Goal: Find specific page/section: Find specific page/section

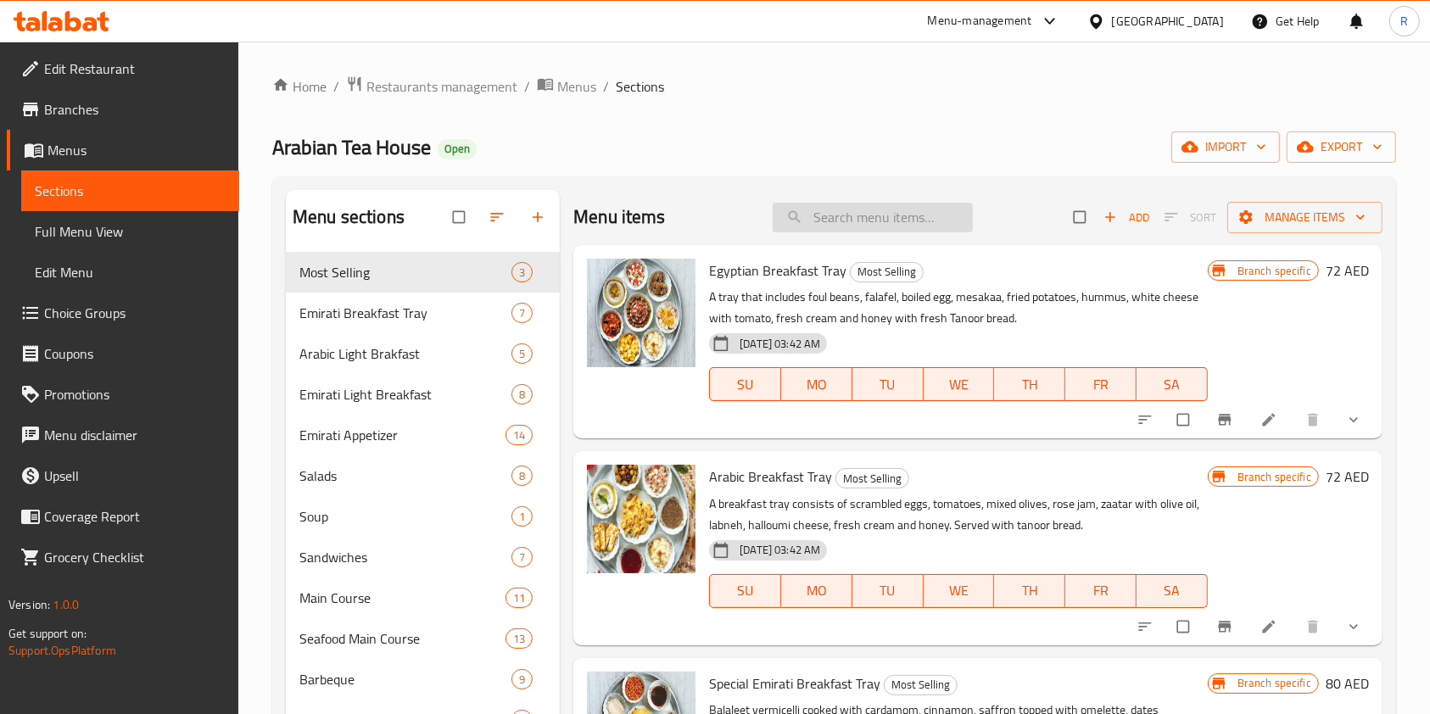
click at [845, 217] on input "search" at bounding box center [873, 218] width 200 height 30
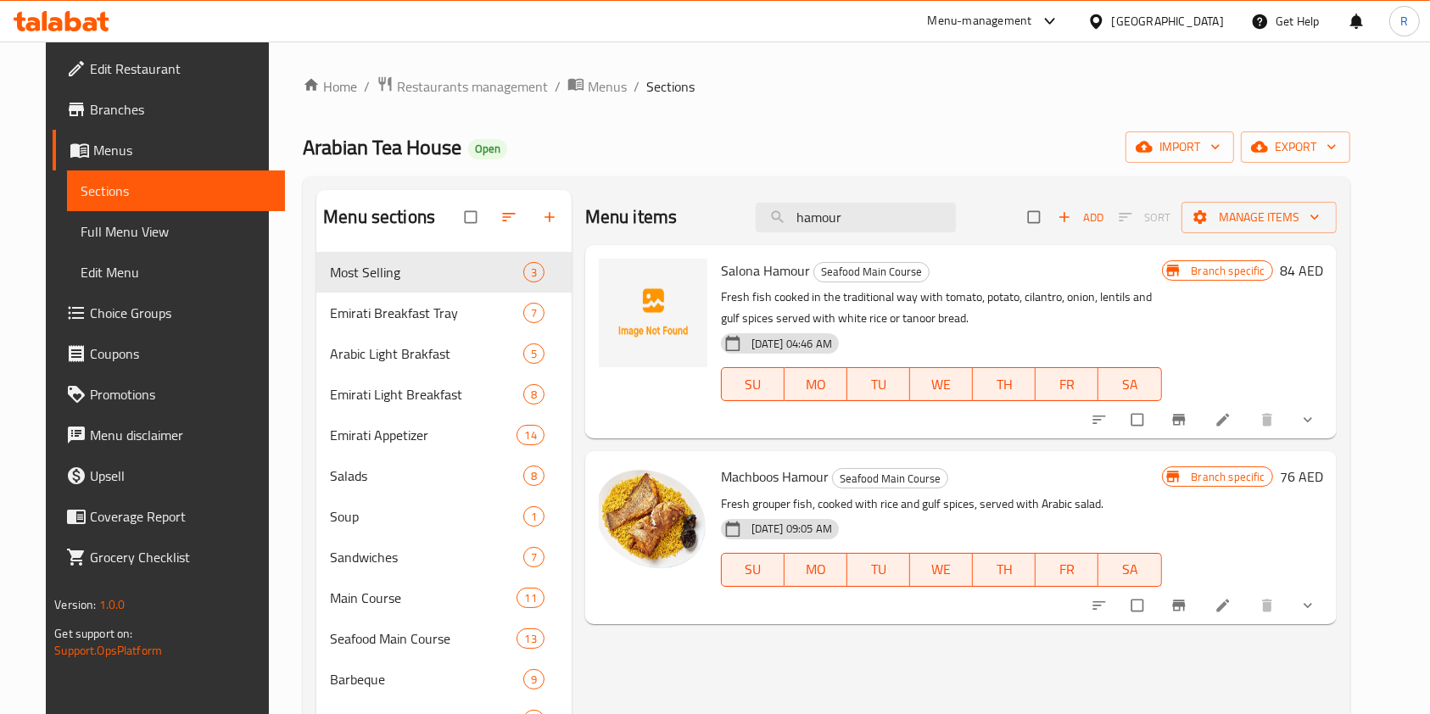
type input "hamour"
